Goal: Task Accomplishment & Management: Use online tool/utility

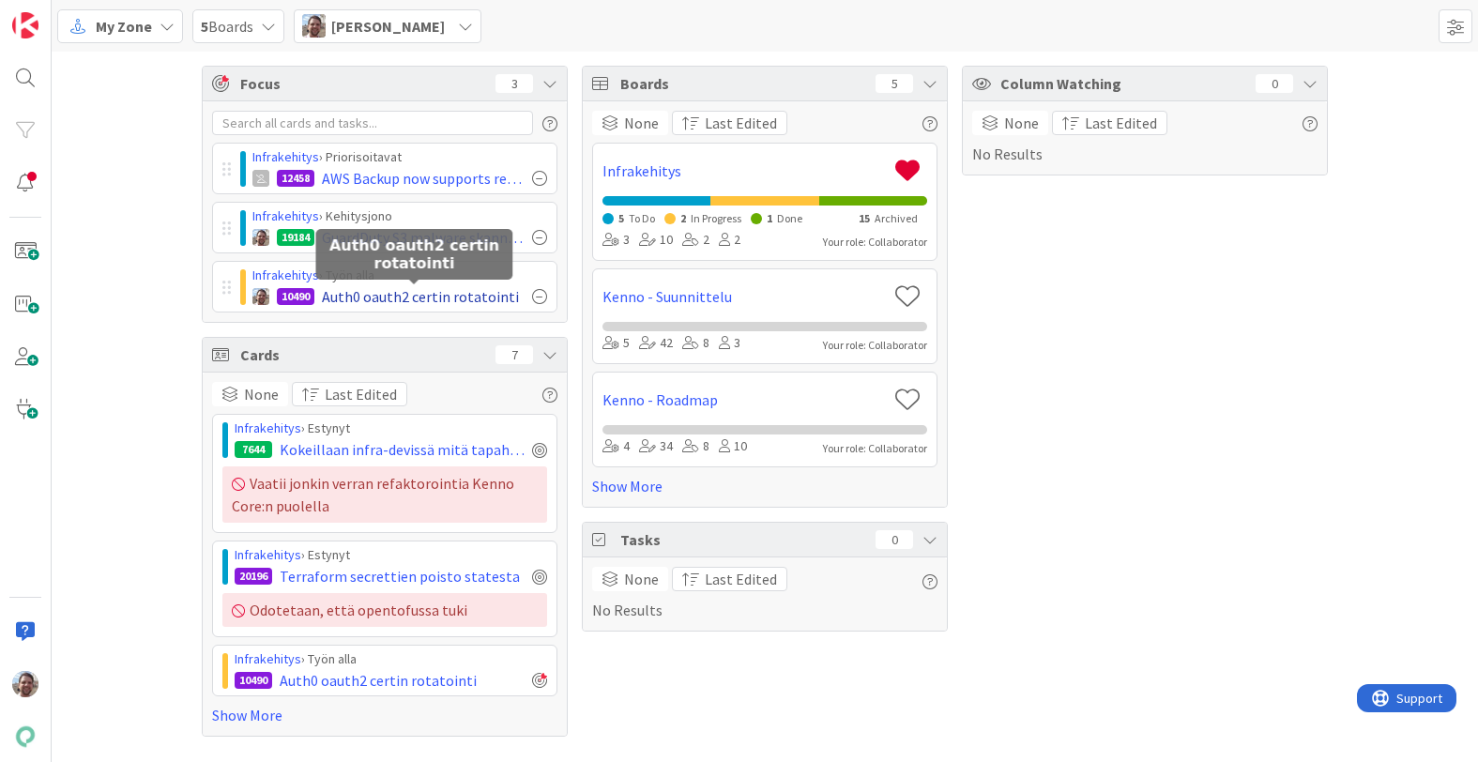
click at [432, 293] on span "Auth0 oauth2 certin rotatointi" at bounding box center [420, 296] width 197 height 23
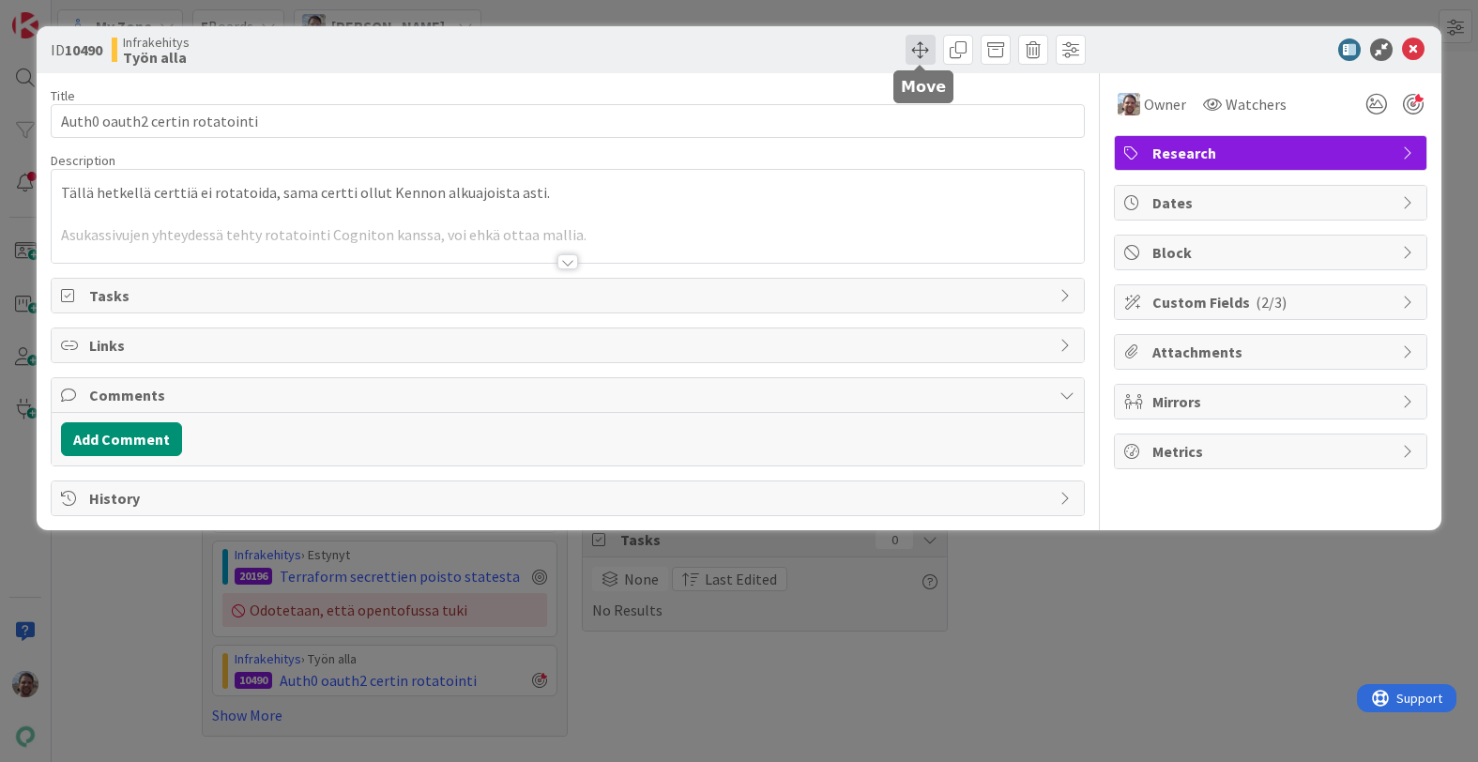
click at [923, 48] on span at bounding box center [921, 50] width 30 height 30
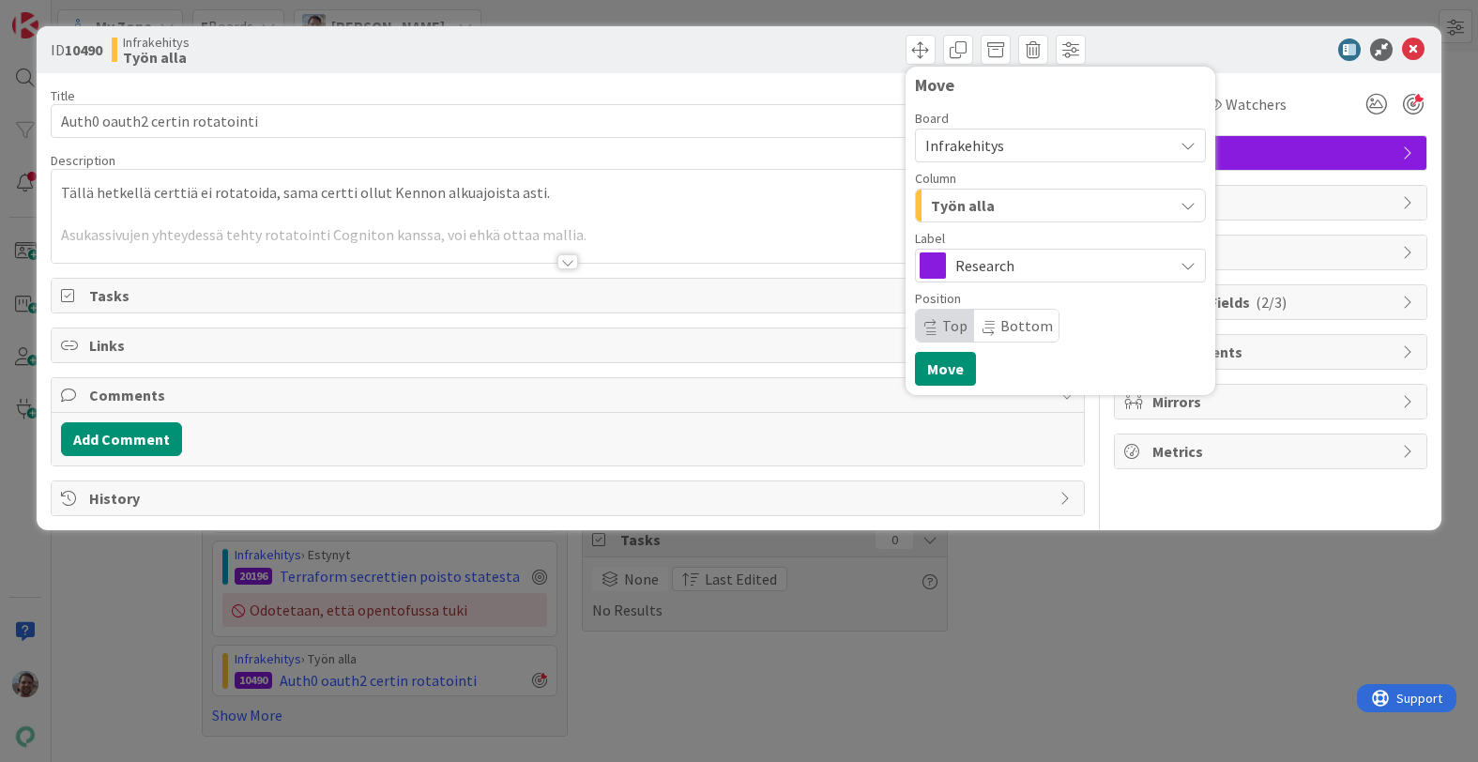
click at [1049, 203] on div "Työn alla" at bounding box center [1049, 206] width 247 height 30
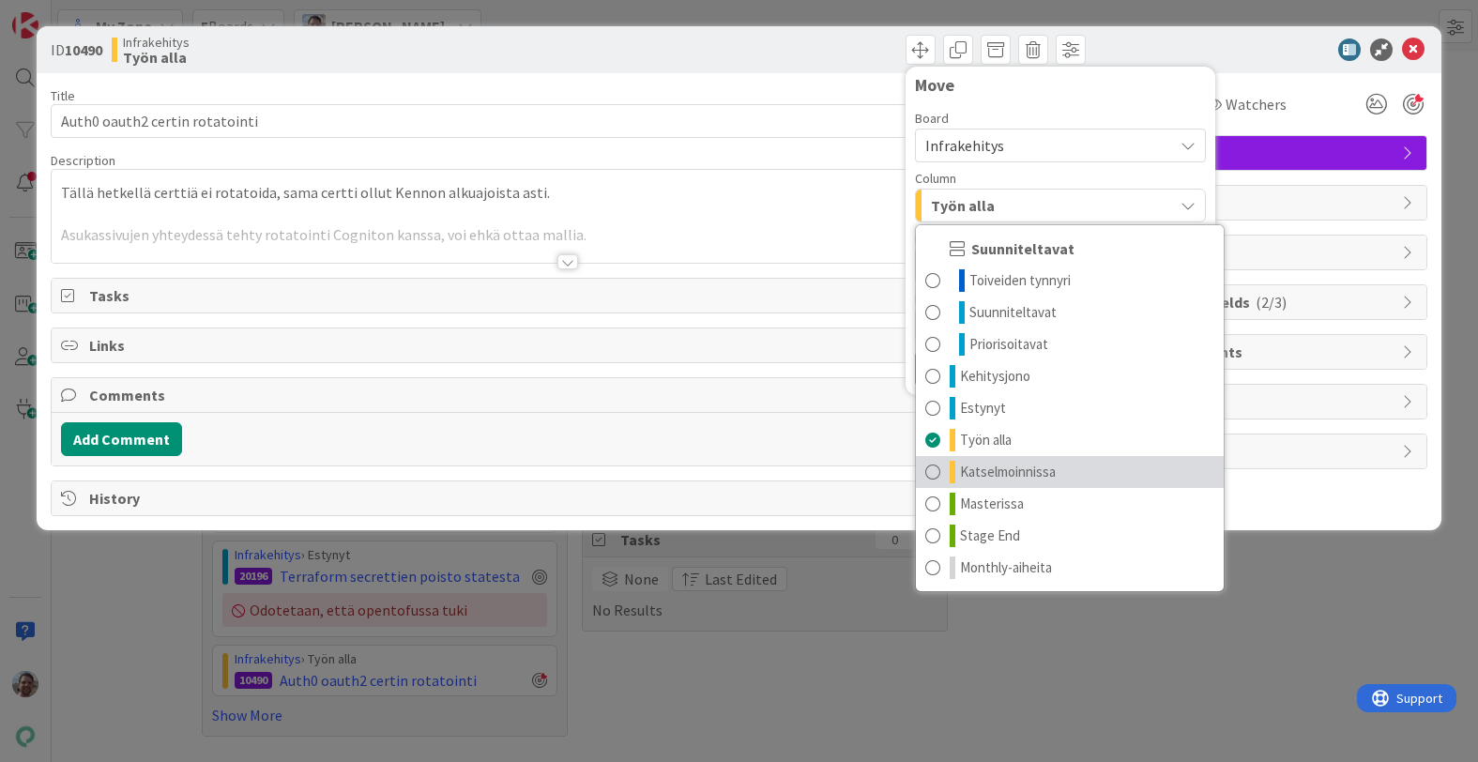
click at [930, 475] on span at bounding box center [932, 472] width 15 height 23
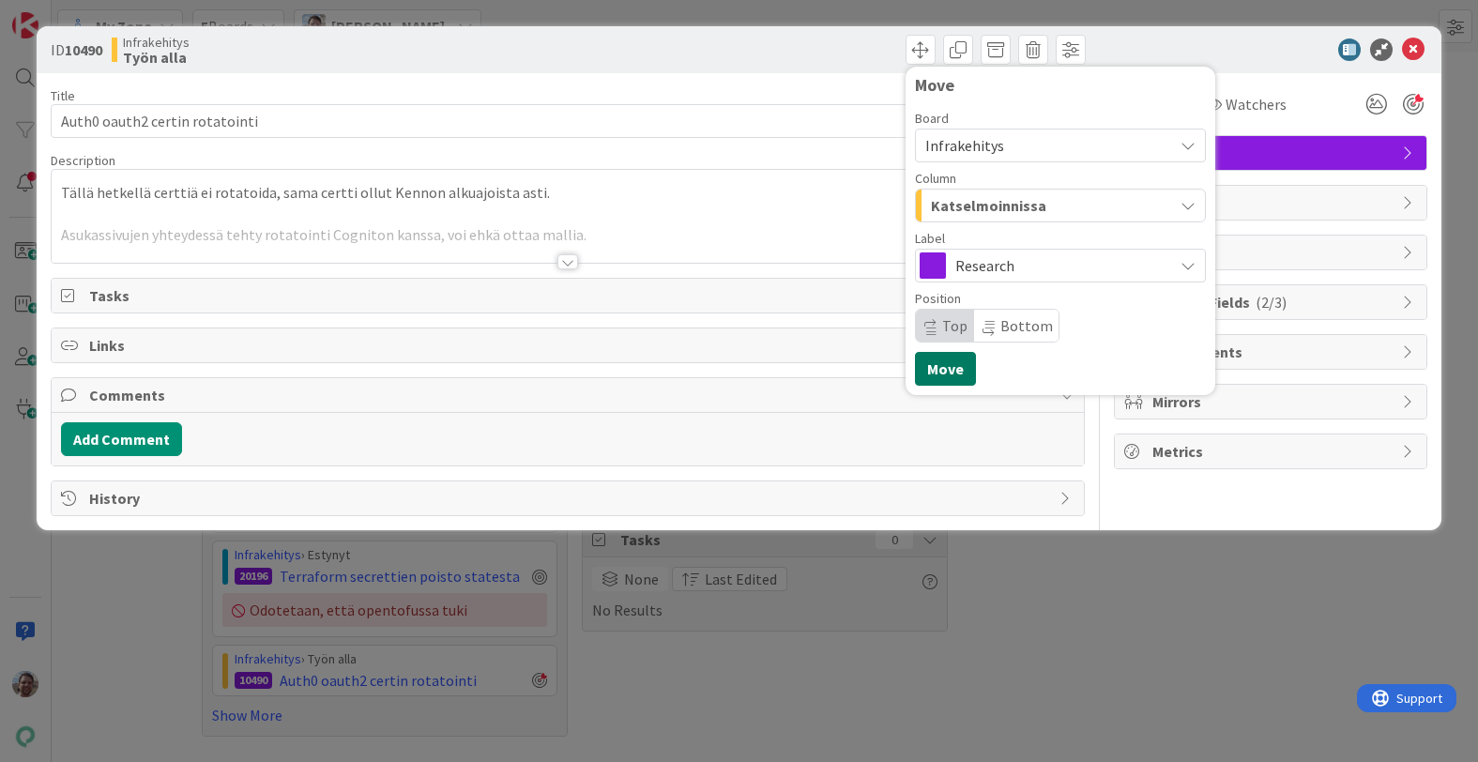
click at [956, 369] on button "Move" at bounding box center [945, 369] width 61 height 34
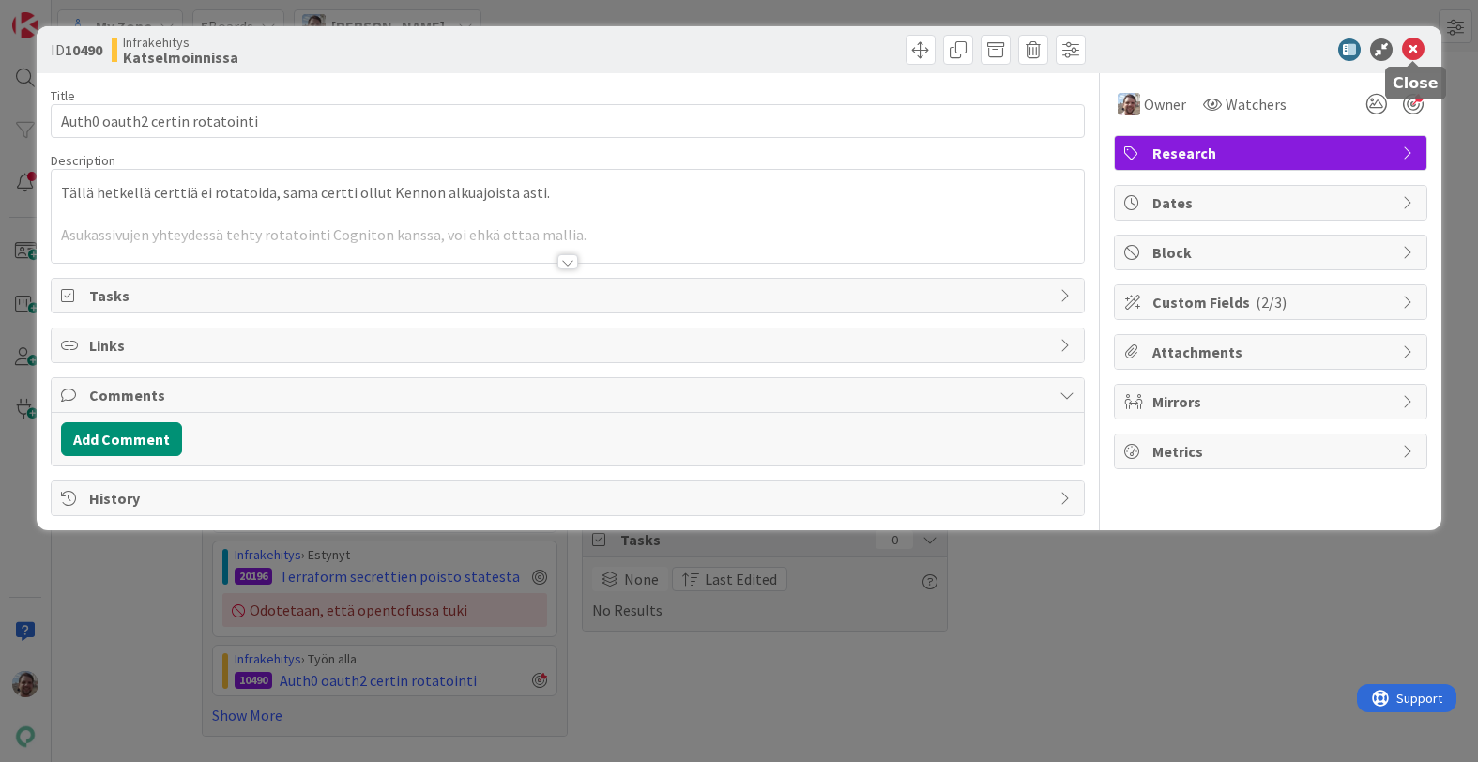
click at [1413, 50] on icon at bounding box center [1413, 49] width 23 height 23
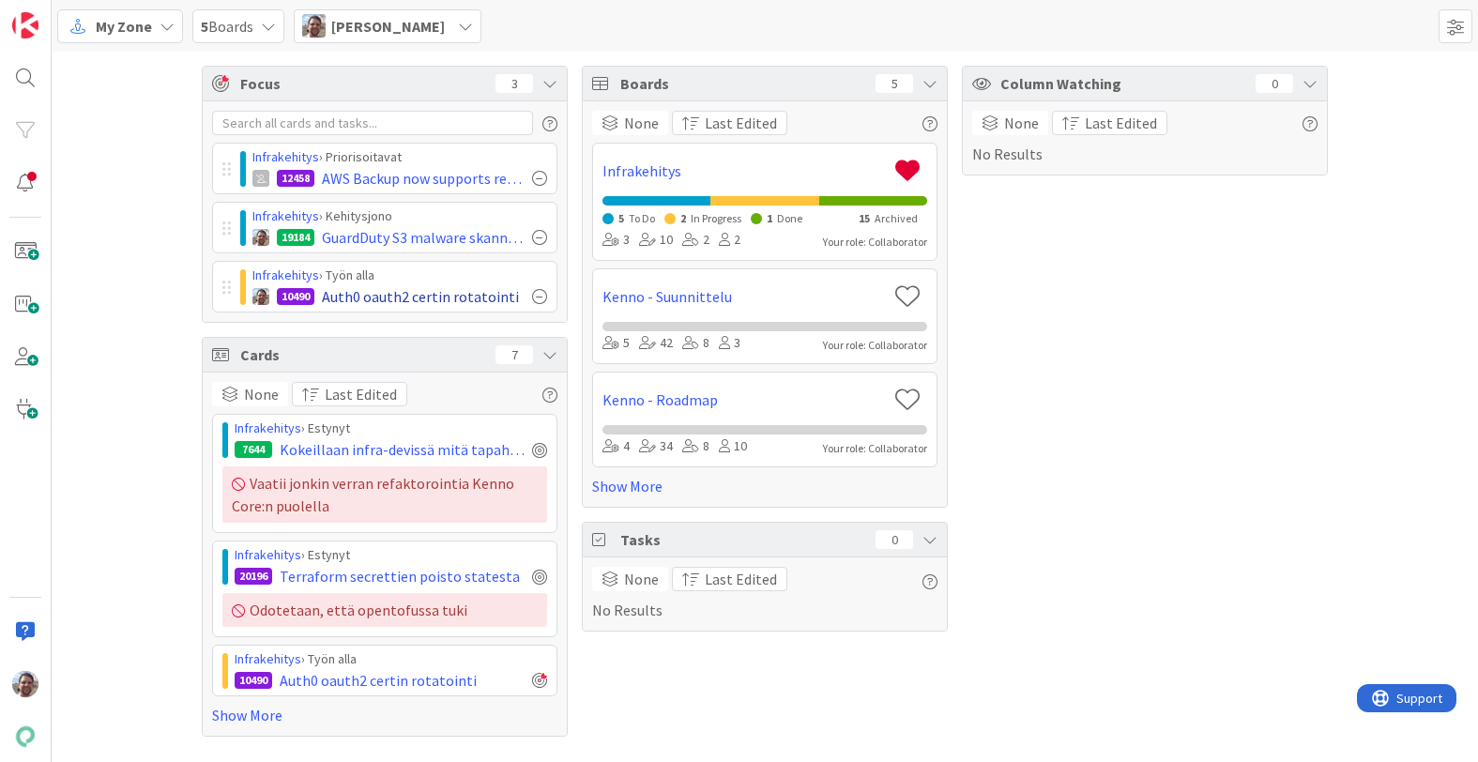
click at [541, 294] on div at bounding box center [539, 296] width 15 height 15
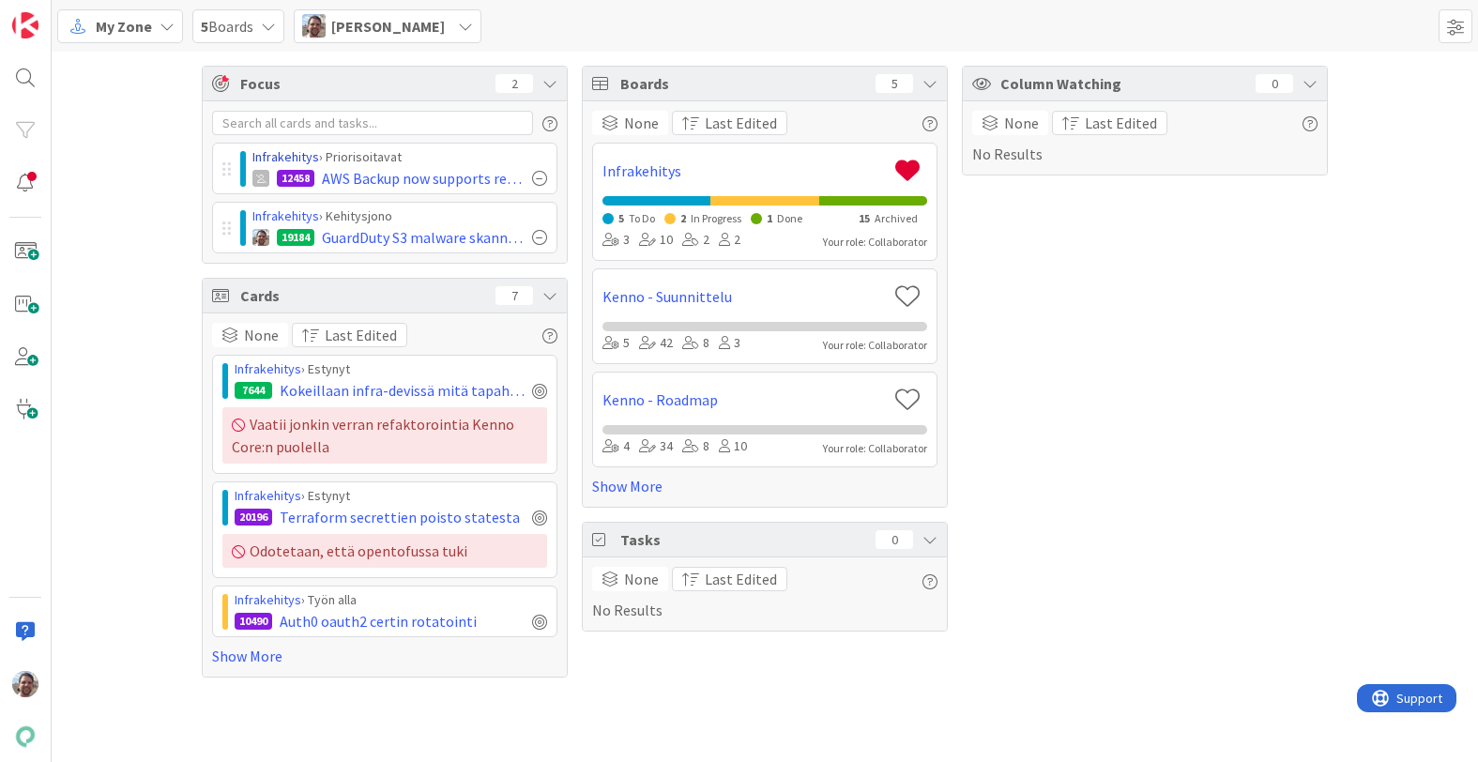
click at [300, 154] on link "Infrakehitys" at bounding box center [285, 156] width 67 height 17
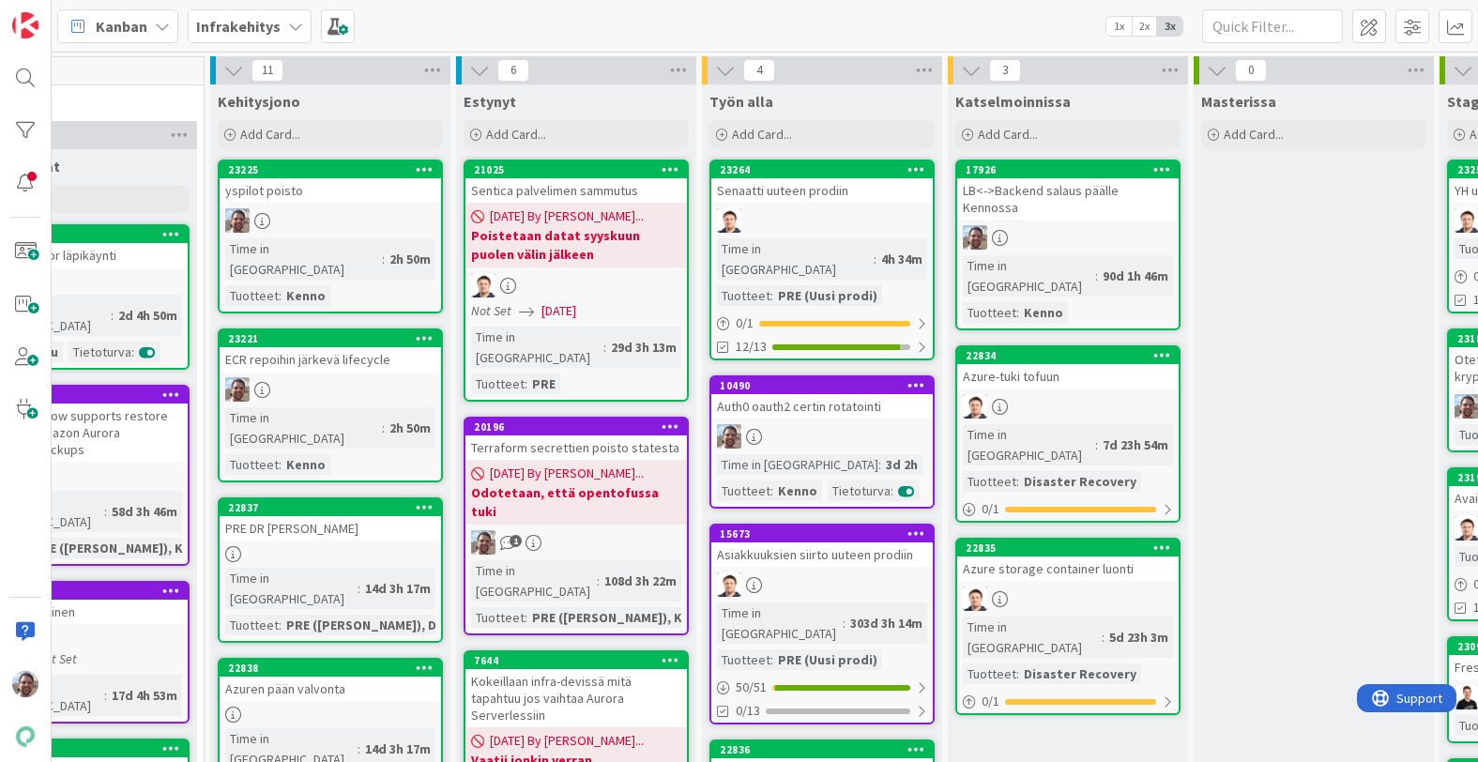
scroll to position [0, 609]
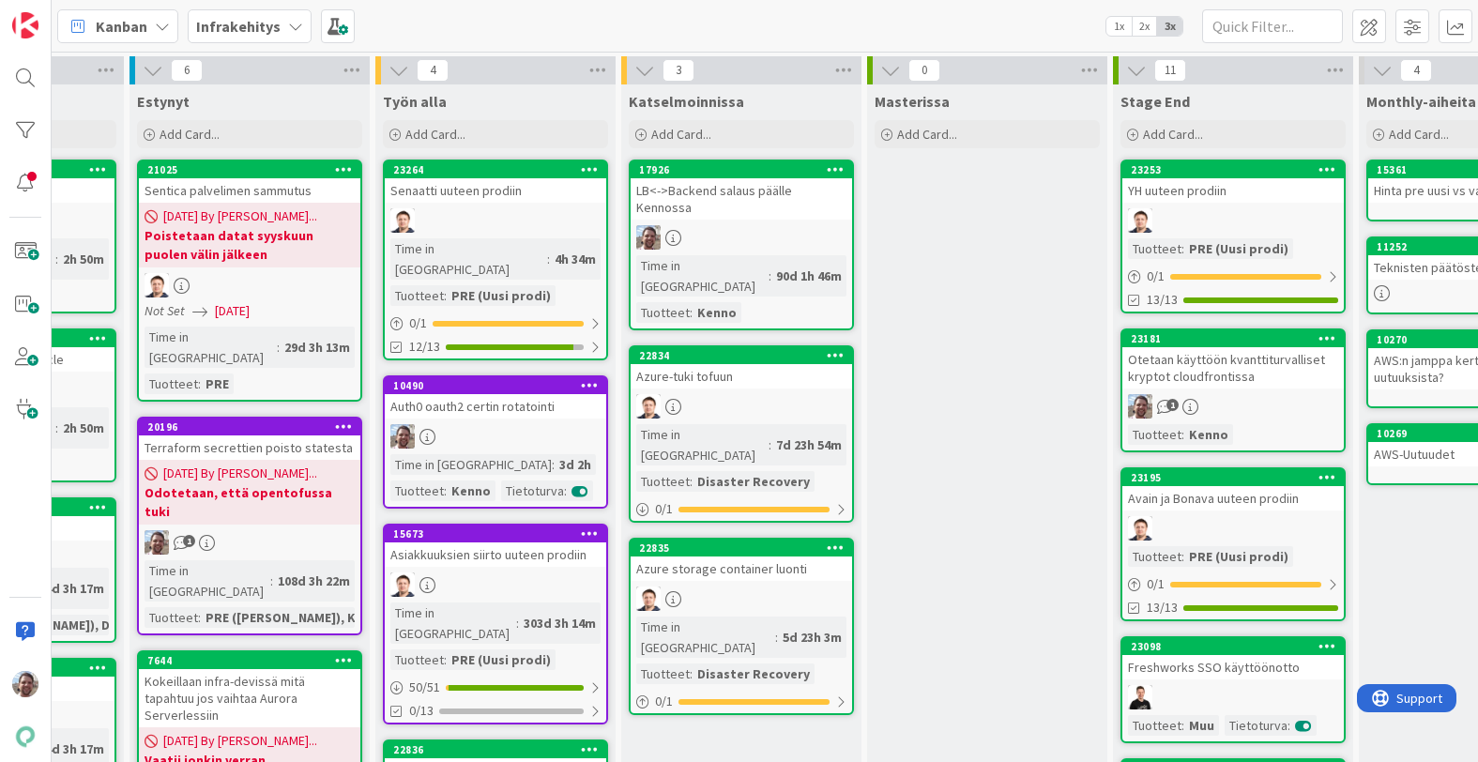
scroll to position [53, 927]
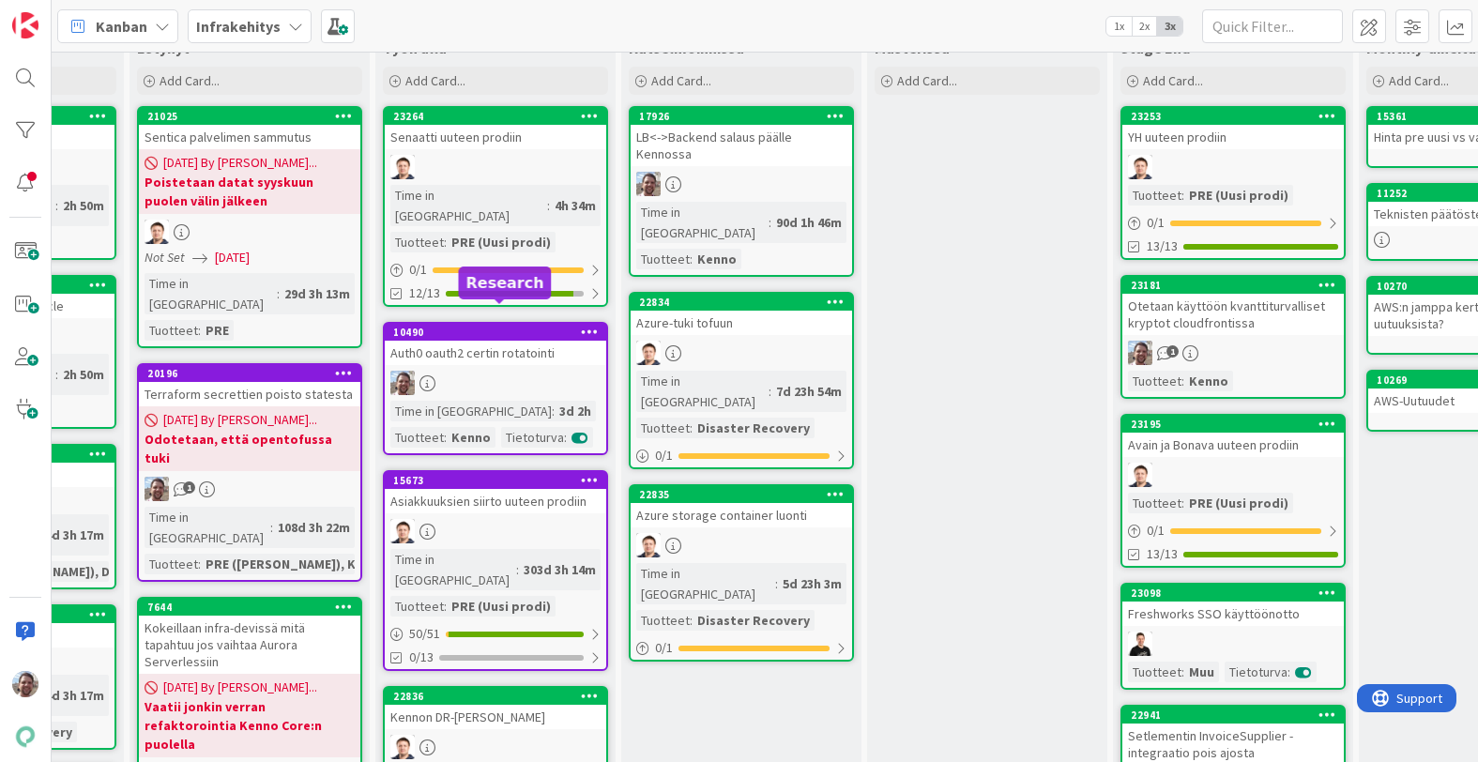
click at [534, 341] on div "Auth0 oauth2 certin rotatointi" at bounding box center [495, 353] width 221 height 24
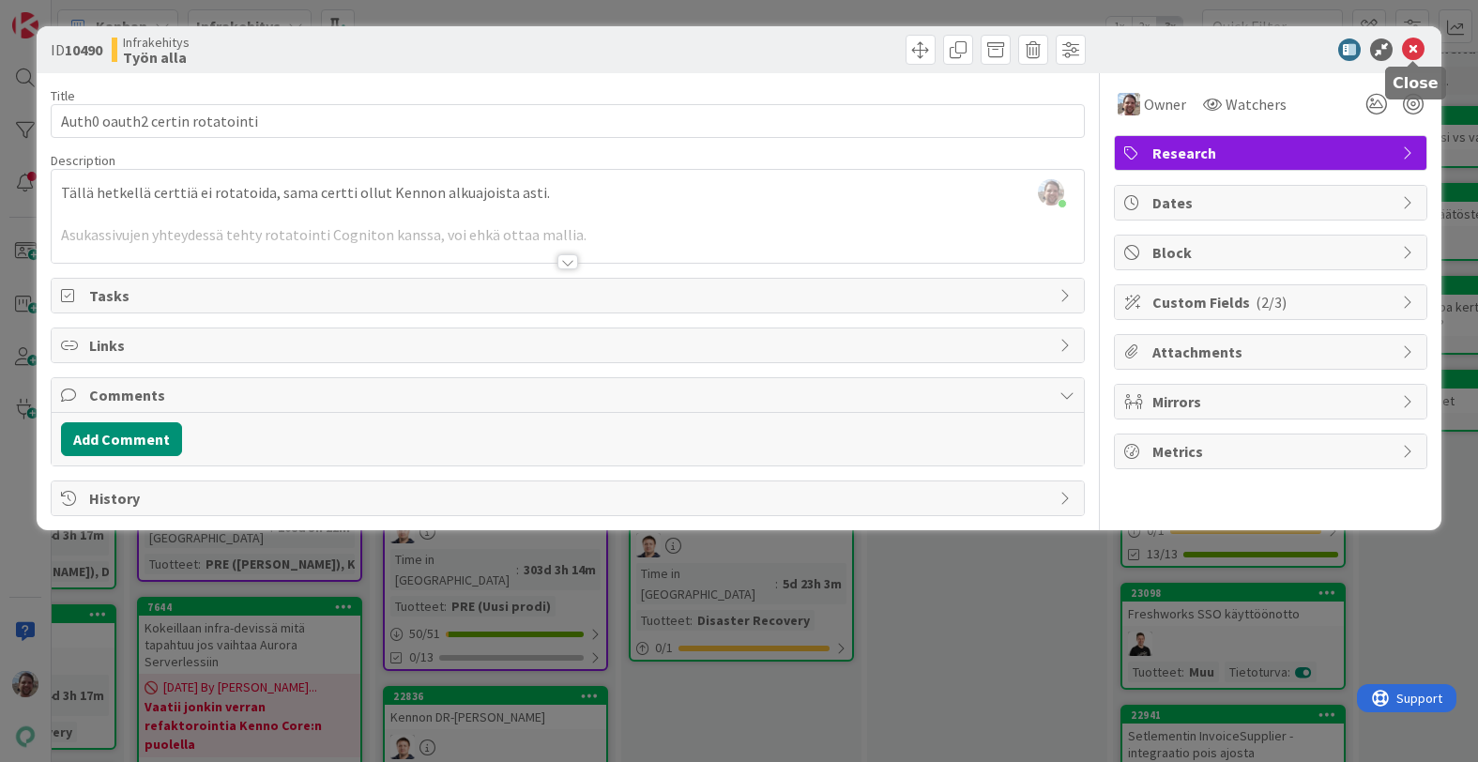
click at [1420, 50] on icon at bounding box center [1413, 49] width 23 height 23
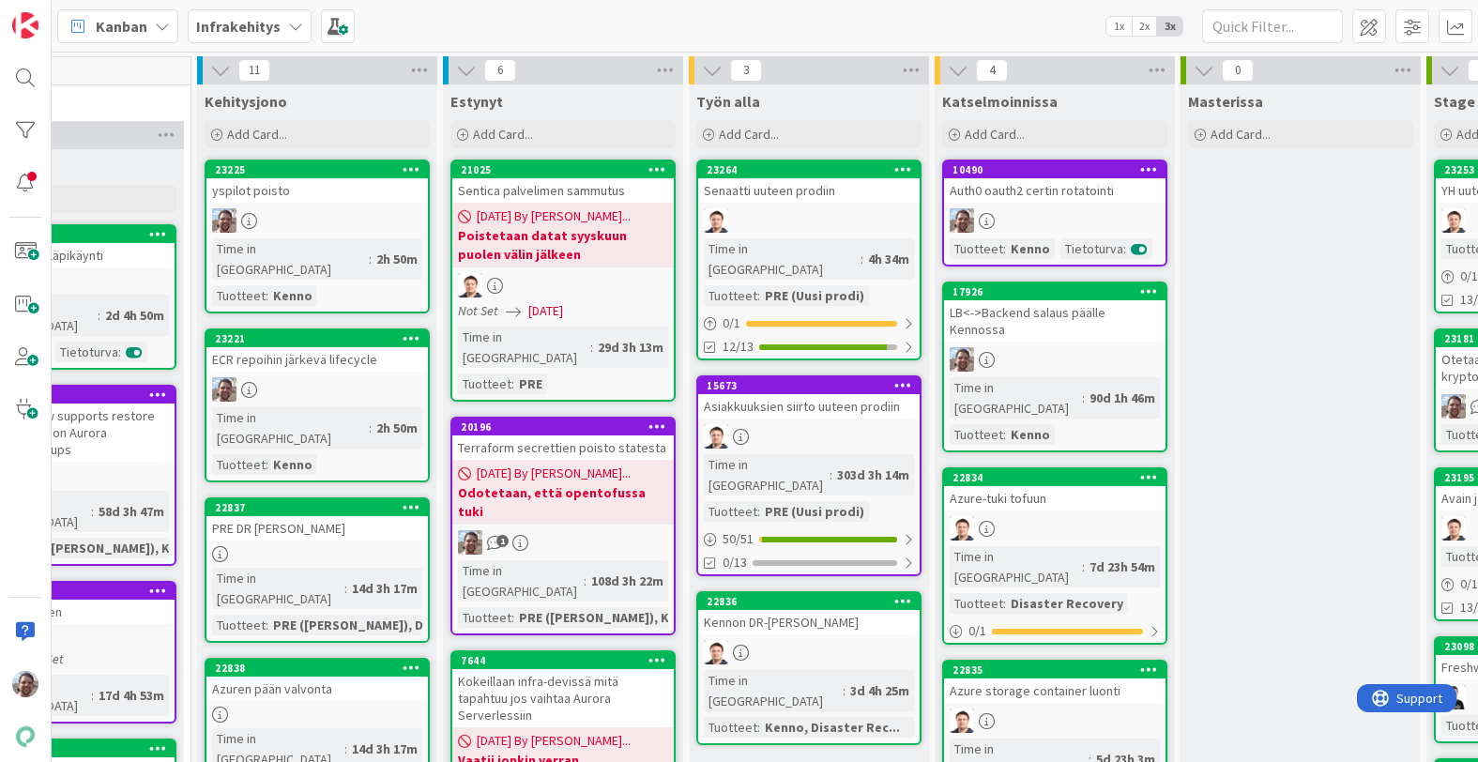
scroll to position [0, 588]
